Goal: Task Accomplishment & Management: Manage account settings

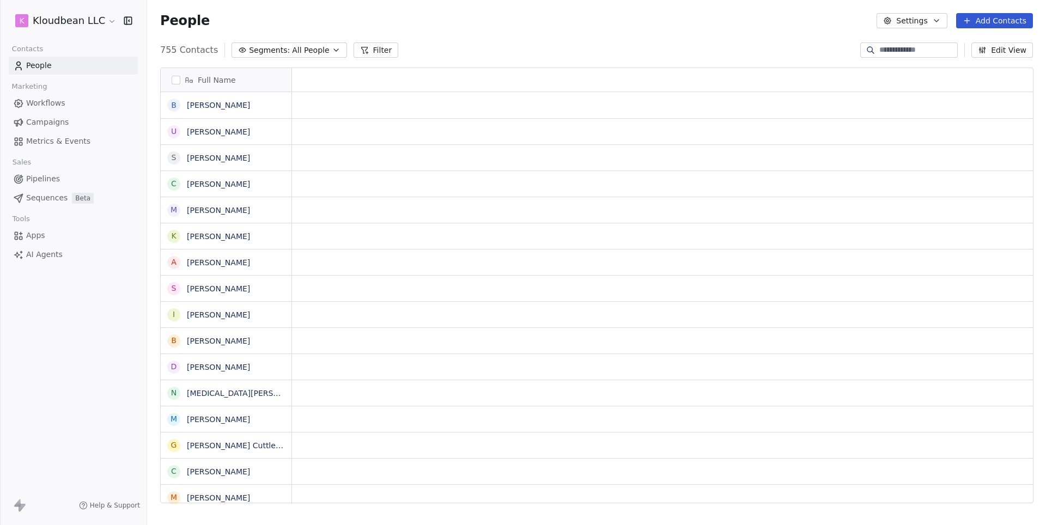
scroll to position [1, 1]
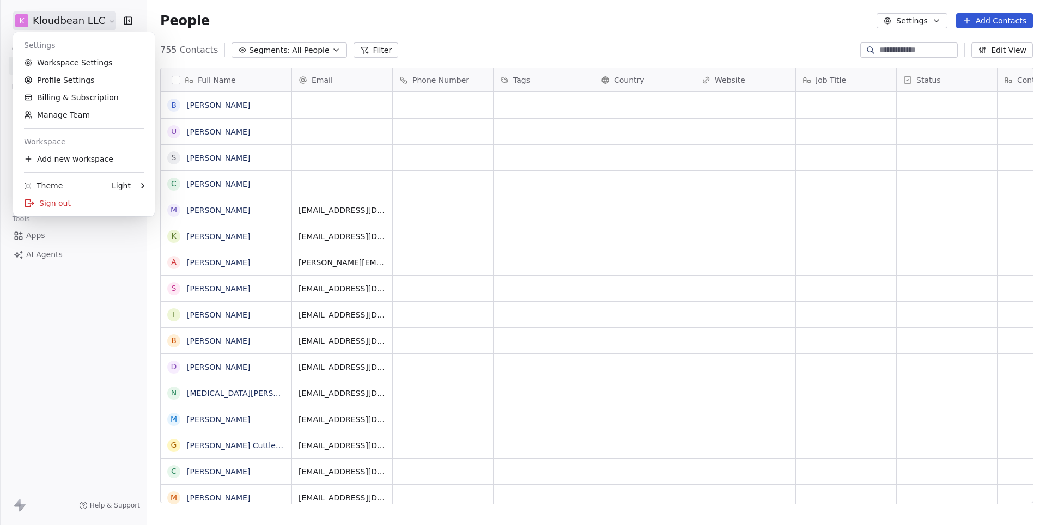
click at [81, 23] on html "k Kloudbean LLC Contacts People Marketing Workflows Campaigns Metrics & Events …" at bounding box center [523, 262] width 1046 height 525
click at [82, 63] on link "Workspace Settings" at bounding box center [83, 62] width 133 height 17
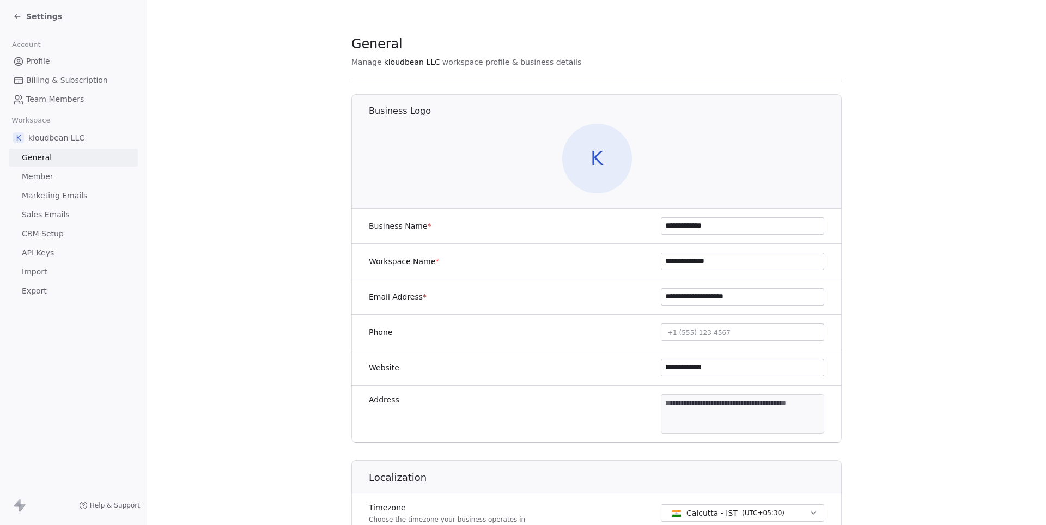
click at [40, 190] on span "Marketing Emails" at bounding box center [54, 195] width 65 height 11
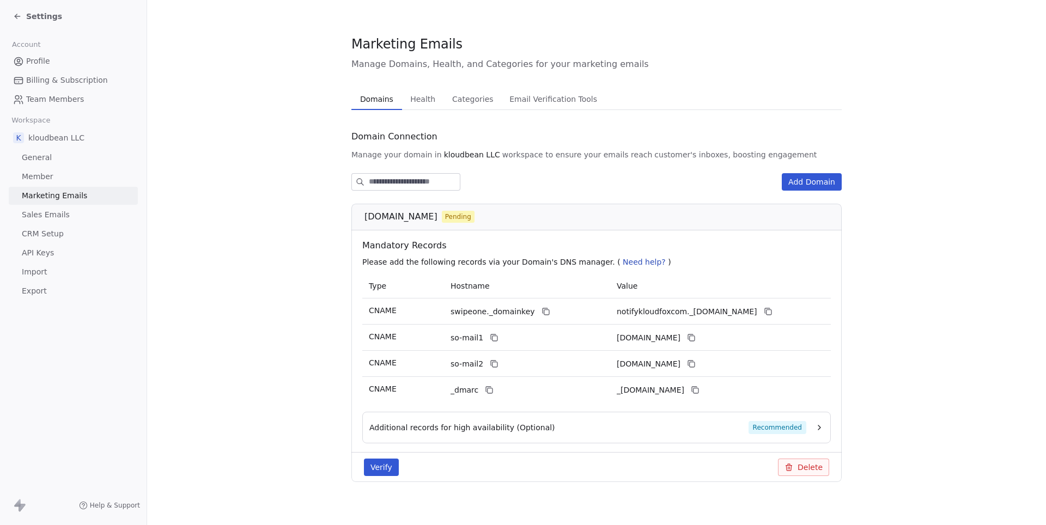
click at [383, 467] on button "Verify" at bounding box center [381, 467] width 35 height 17
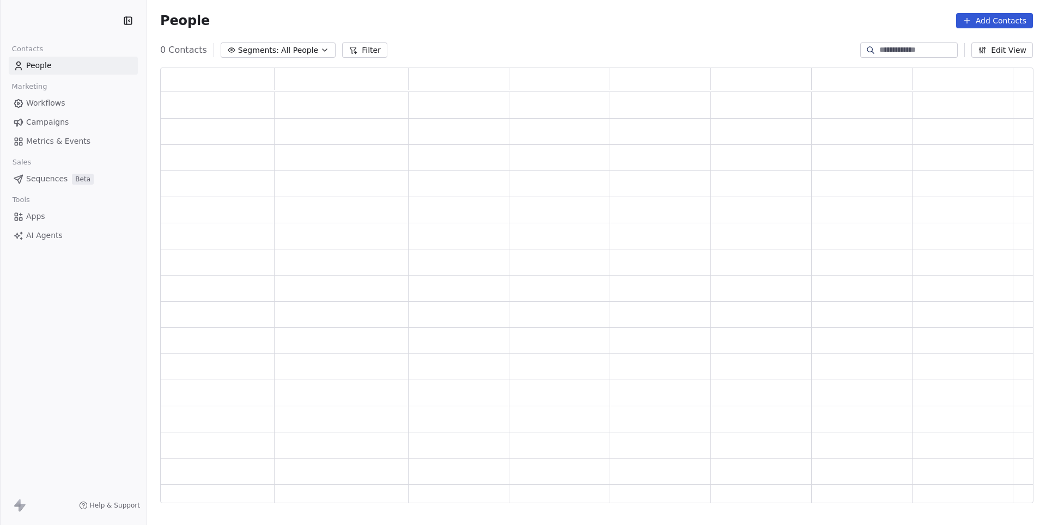
scroll to position [436, 872]
